Goal: Task Accomplishment & Management: Use online tool/utility

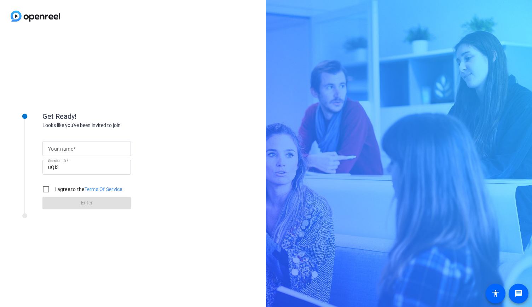
click at [73, 147] on span at bounding box center [74, 149] width 2 height 6
click at [73, 147] on input "Your name" at bounding box center [86, 148] width 77 height 8
type input "[PERSON_NAME]"
click at [47, 190] on input "I agree to the Terms Of Service" at bounding box center [46, 189] width 14 height 14
checkbox input "true"
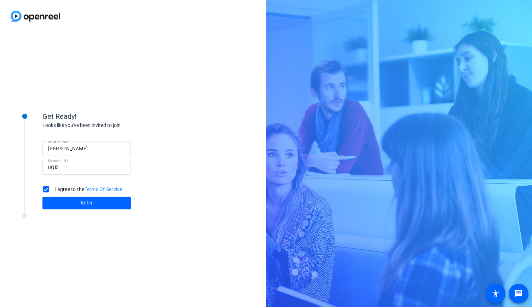
click at [106, 215] on div at bounding box center [95, 217] width 177 height 9
click at [107, 205] on span at bounding box center [86, 202] width 88 height 17
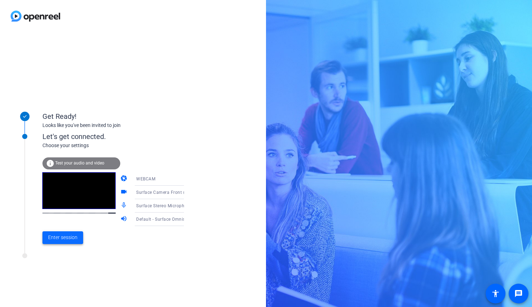
click at [64, 236] on span "Enter session" at bounding box center [62, 237] width 29 height 7
